Goal: Check status: Check status

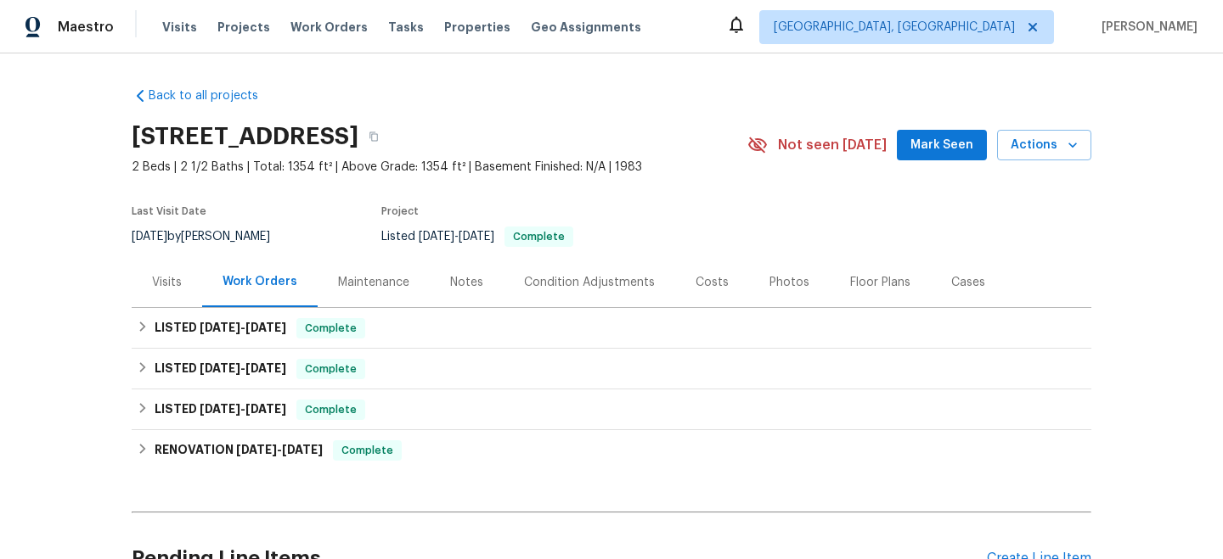
click at [185, 290] on div "Visits" at bounding box center [167, 282] width 70 height 50
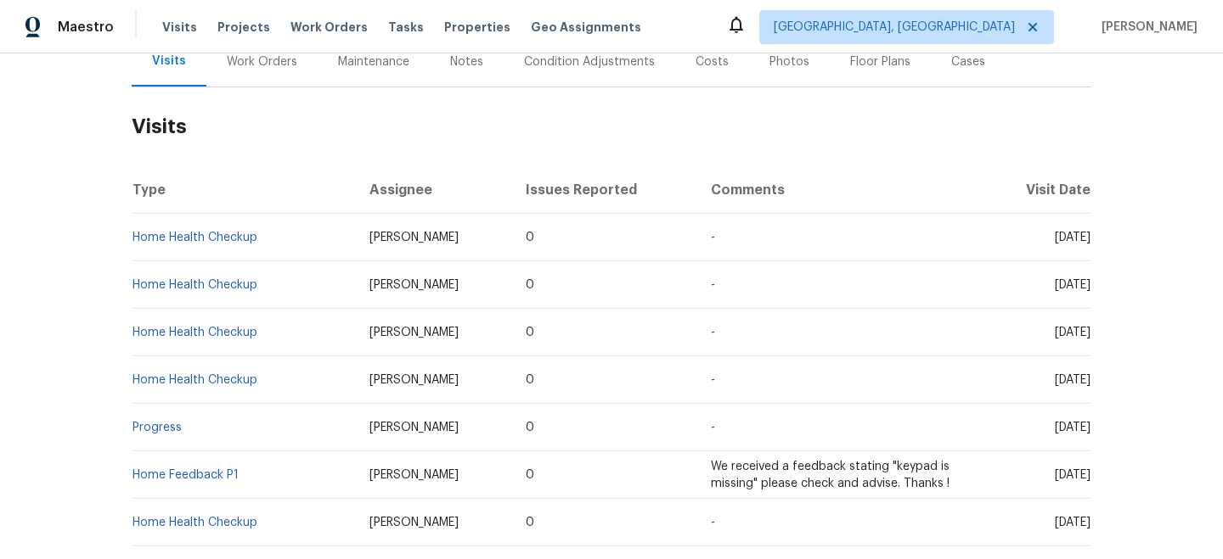
scroll to position [704, 0]
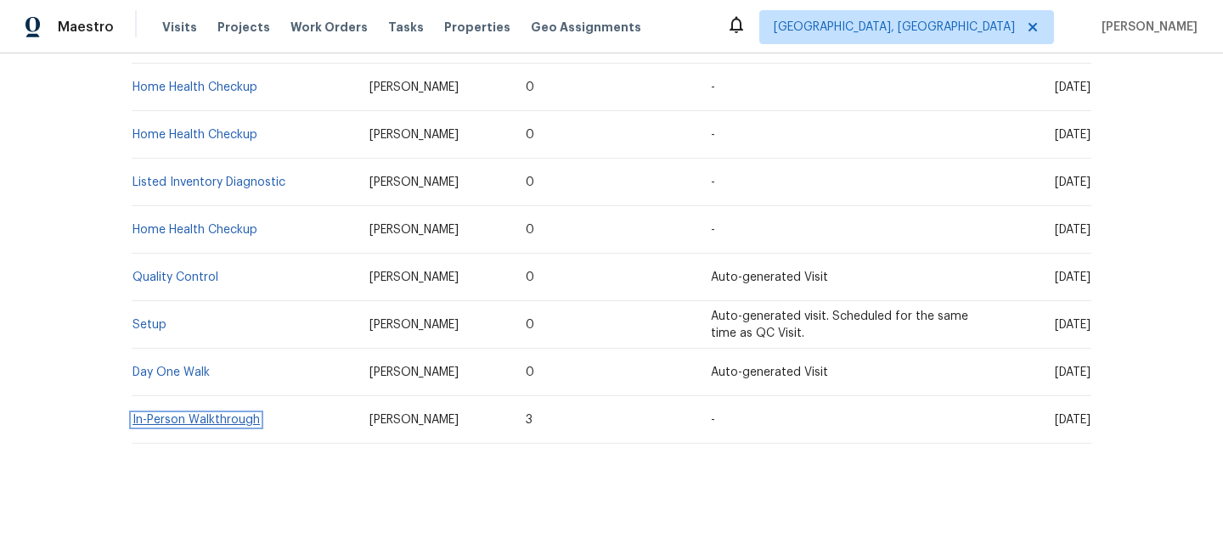
click at [203, 416] on link "In-Person Walkthrough" at bounding box center [195, 420] width 127 height 12
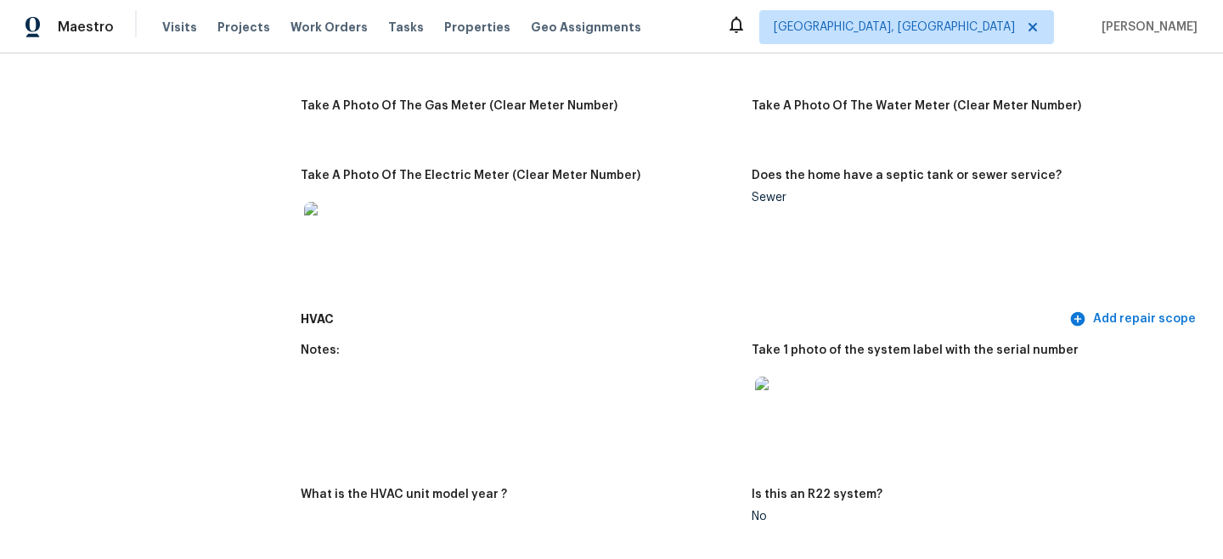
scroll to position [1425, 0]
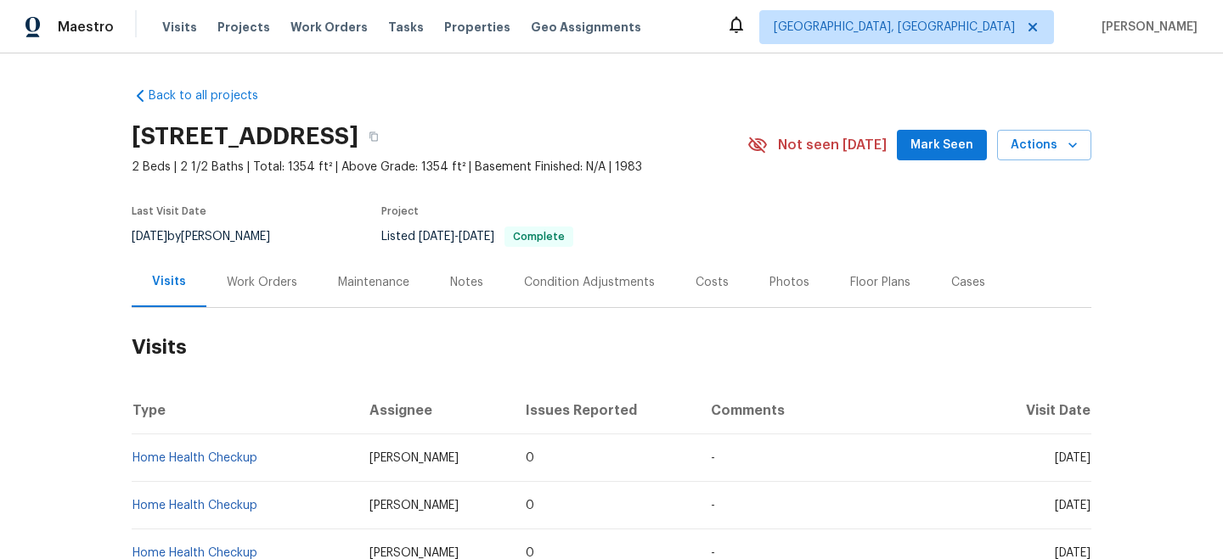
scroll to position [704, 0]
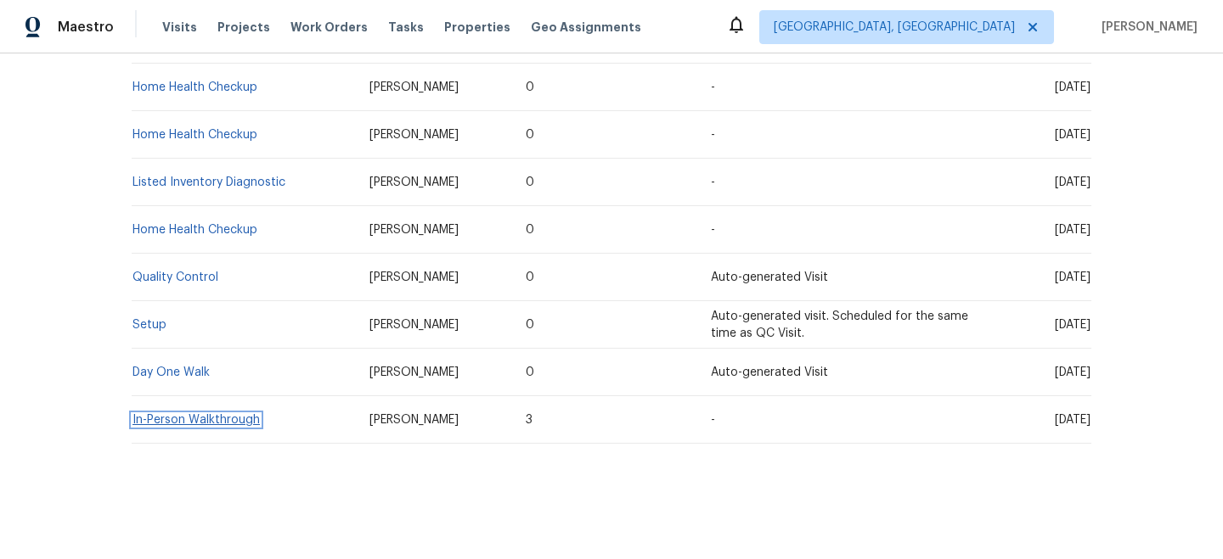
click at [192, 419] on link "In-Person Walkthrough" at bounding box center [195, 420] width 127 height 12
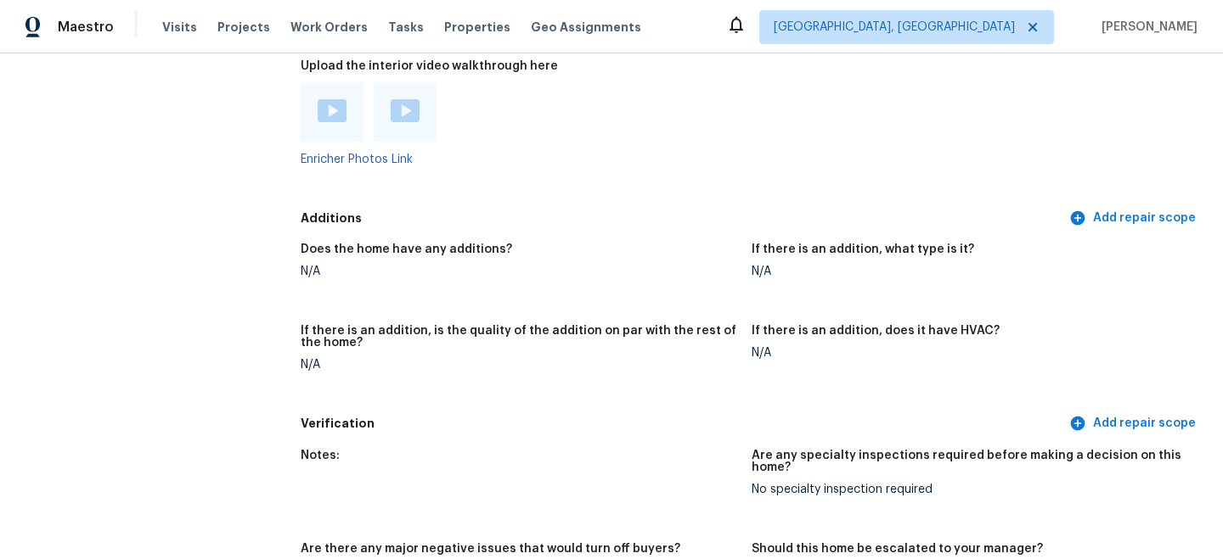
scroll to position [4141, 0]
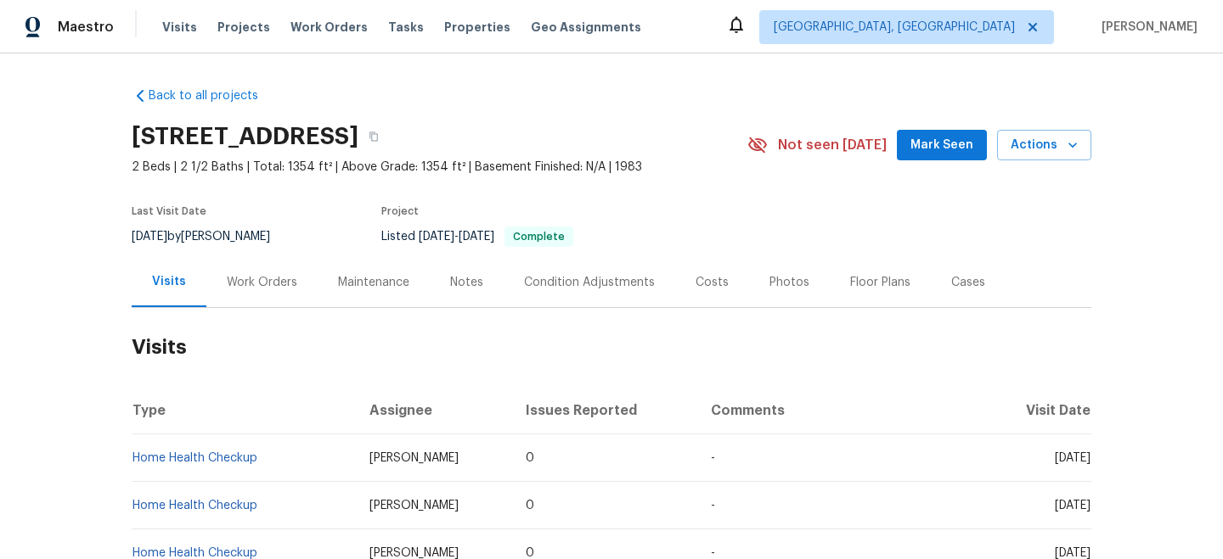
scroll to position [704, 0]
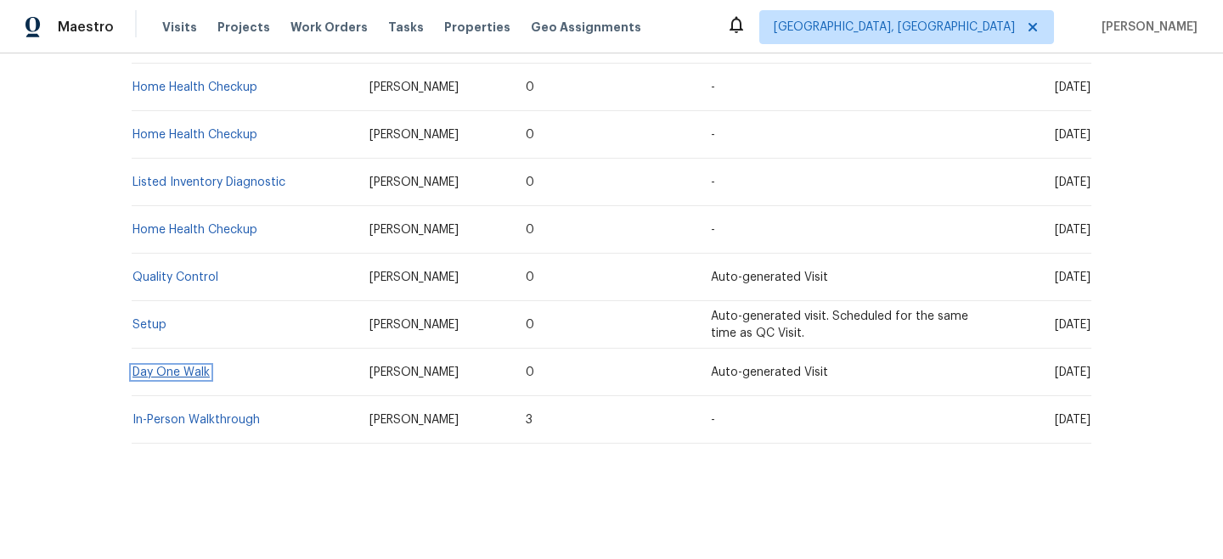
click at [184, 378] on link "Day One Walk" at bounding box center [170, 373] width 77 height 12
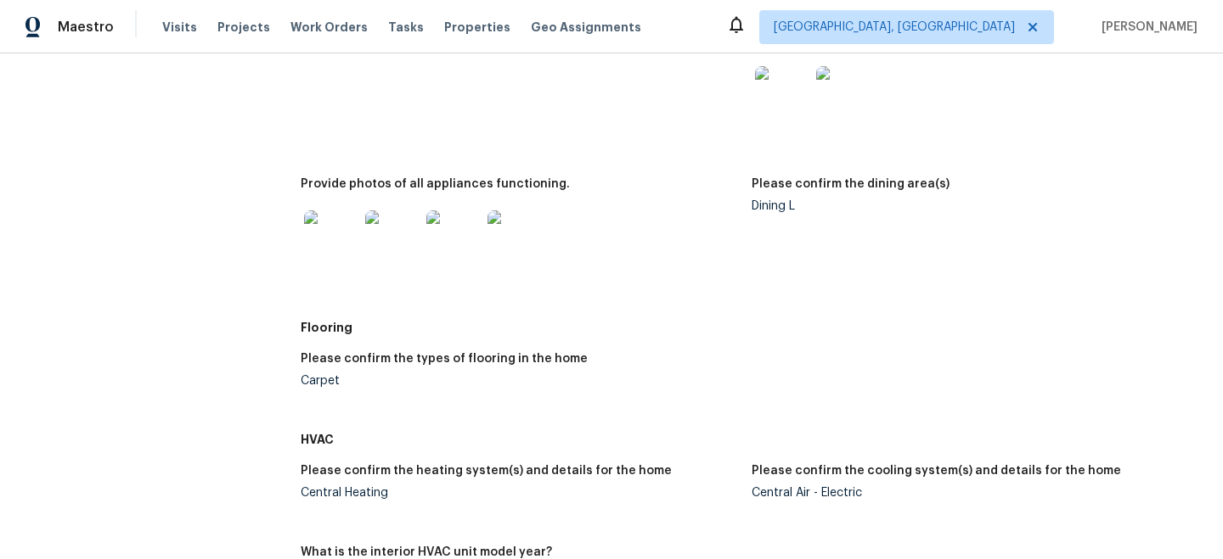
scroll to position [1565, 0]
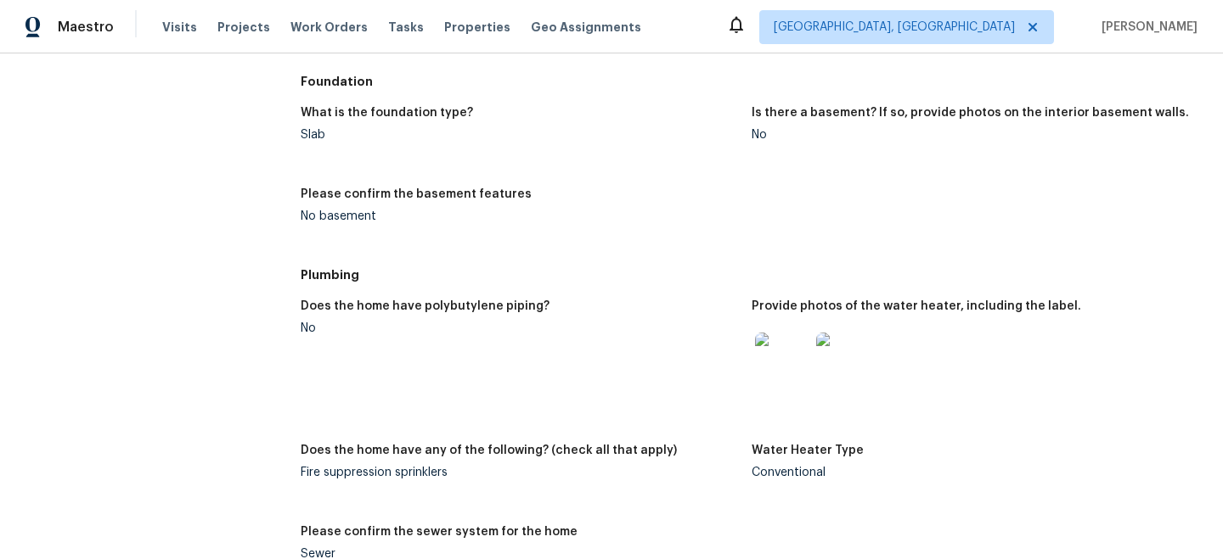
click at [836, 363] on img at bounding box center [843, 360] width 54 height 54
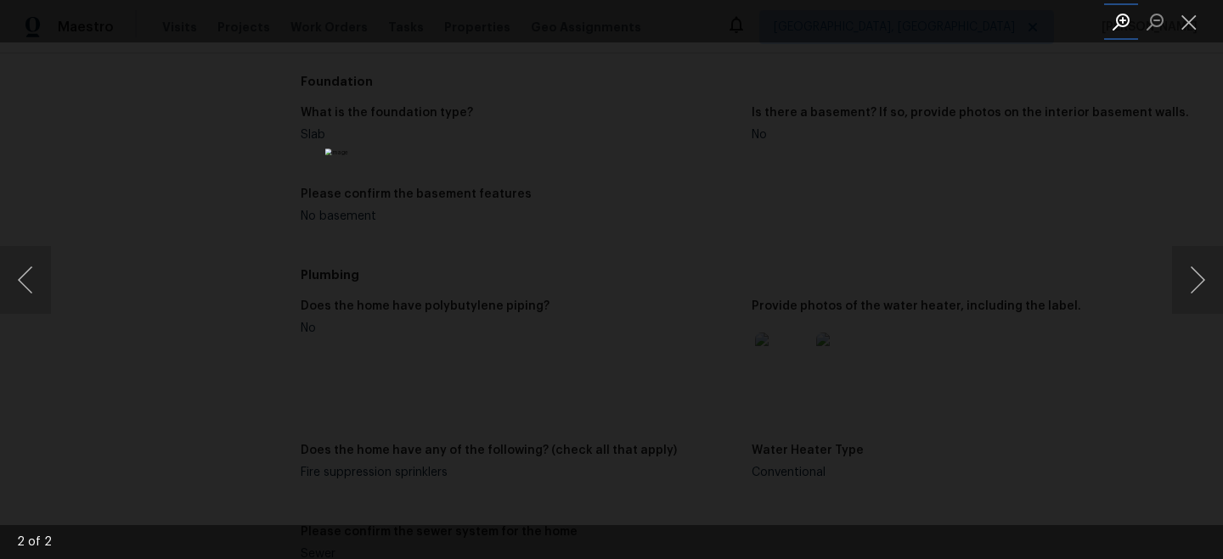
click at [1112, 25] on button "Zoom in" at bounding box center [1121, 22] width 34 height 30
click at [1181, 22] on button "Close lightbox" at bounding box center [1189, 22] width 34 height 30
